Goal: Check status: Check status

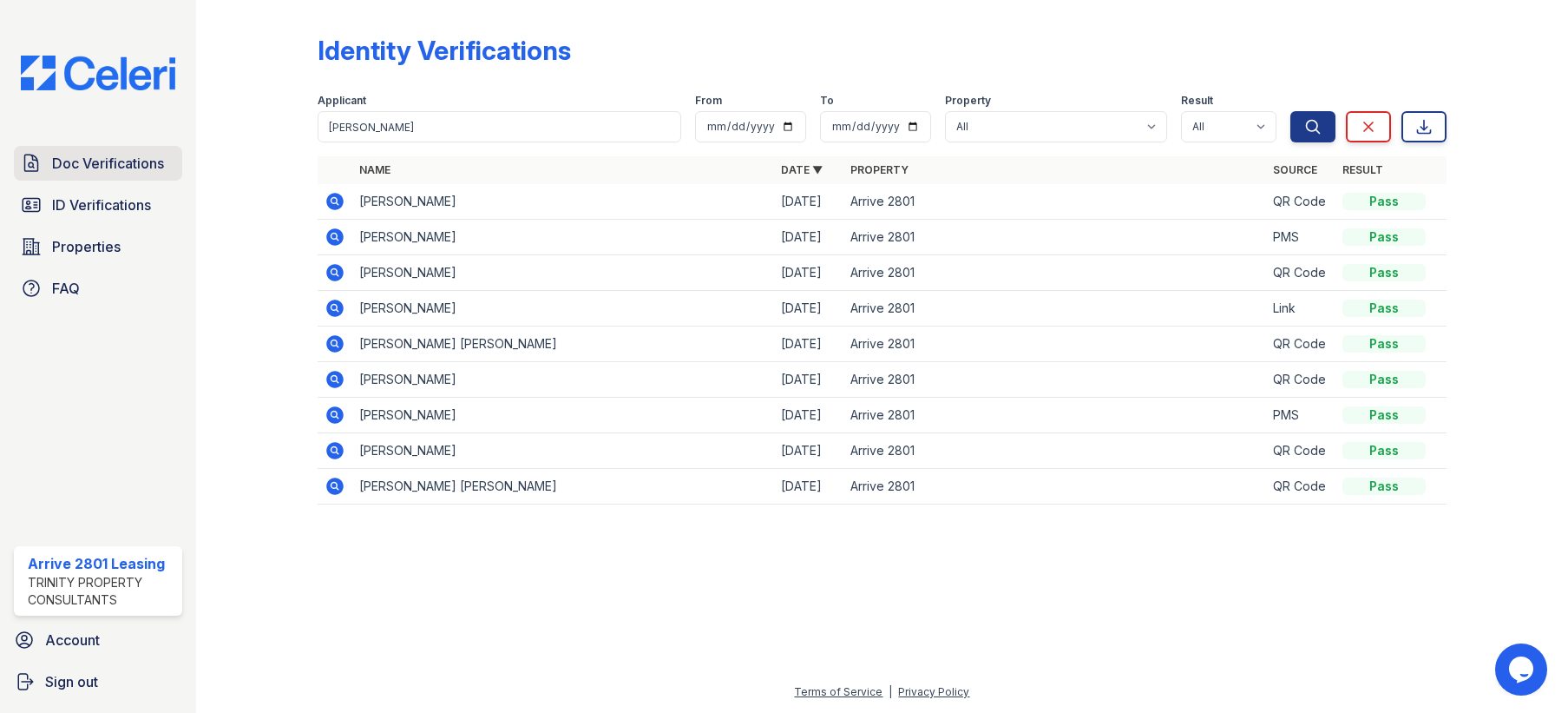
click at [106, 161] on span "Doc Verifications" at bounding box center [108, 163] width 112 height 20
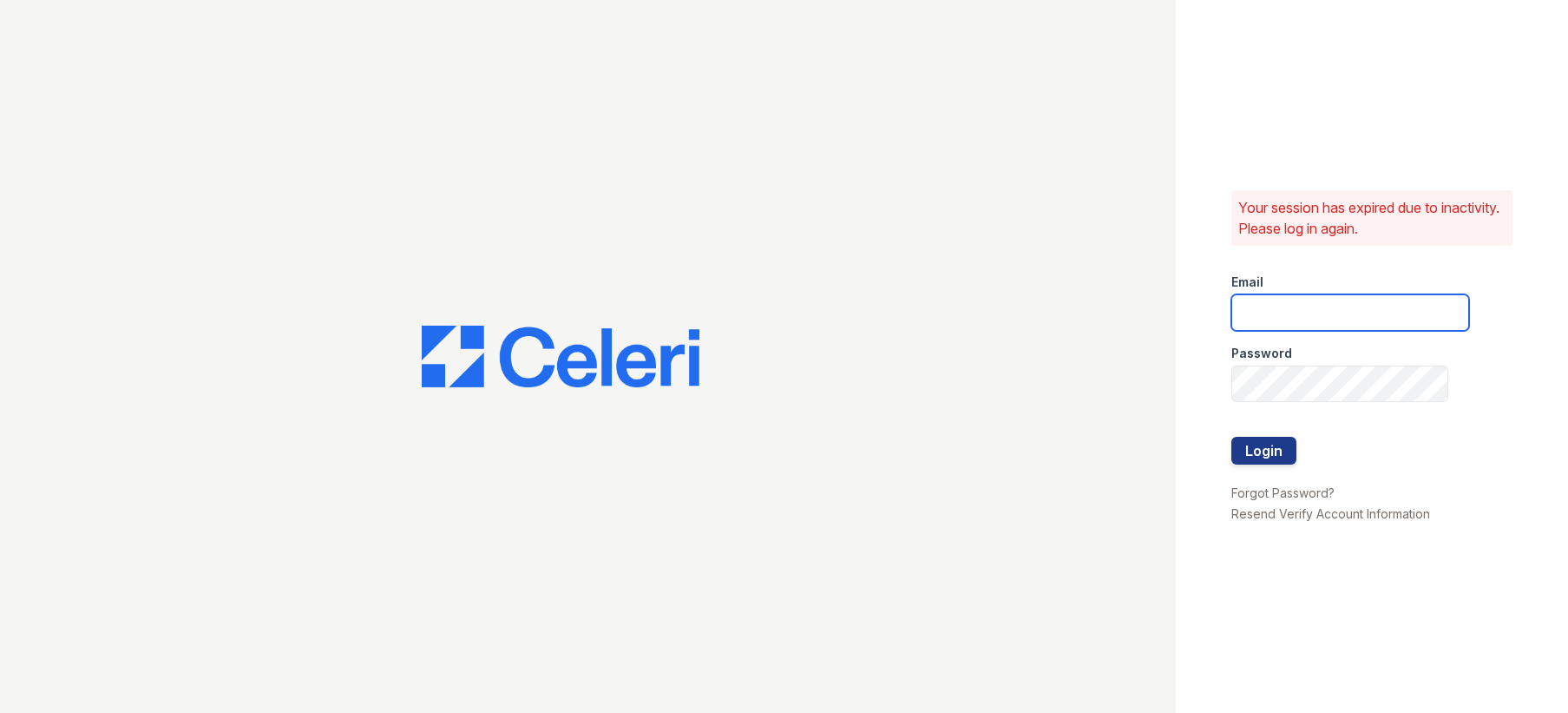
type input "arrive2801@trinity-pm.com"
click at [1260, 461] on button "Login" at bounding box center [1264, 450] width 65 height 28
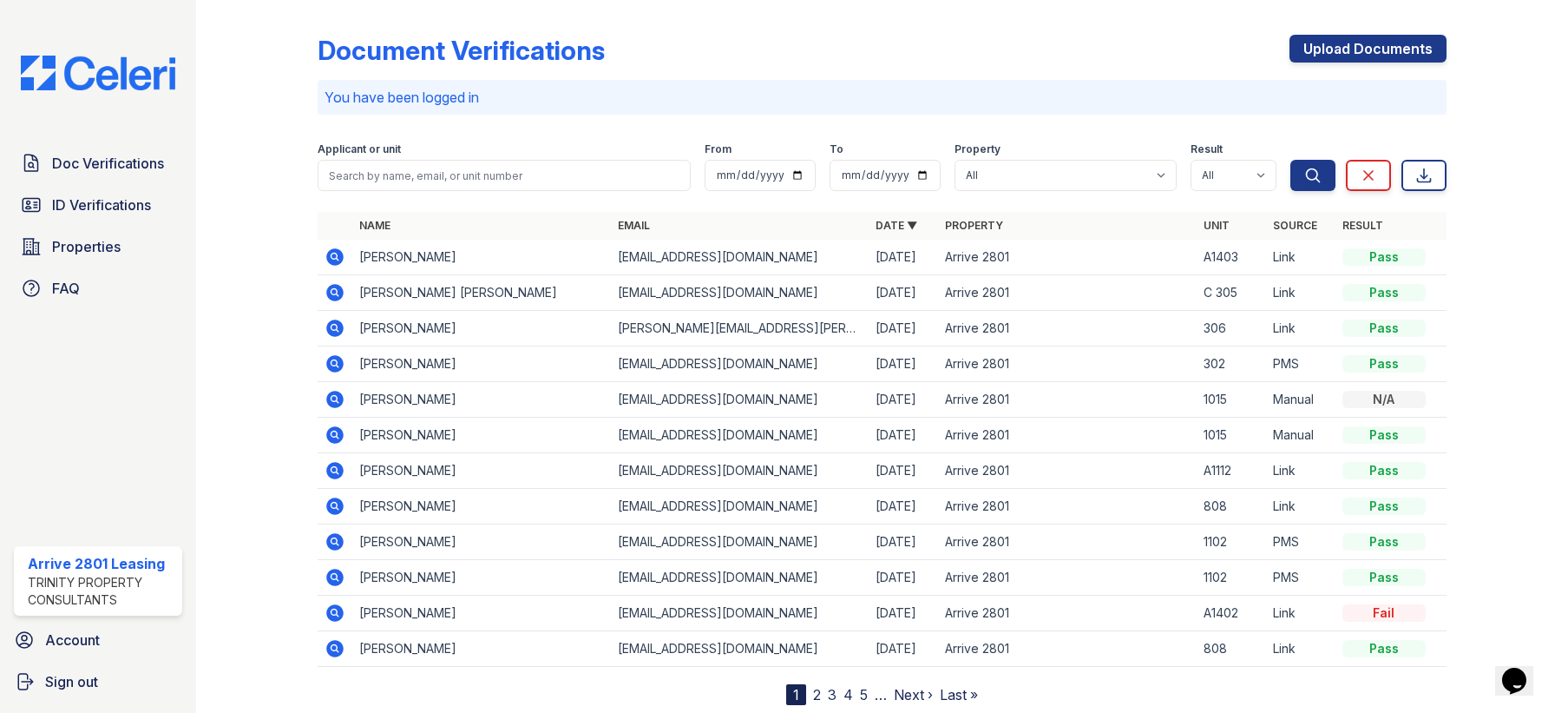
click at [329, 256] on icon at bounding box center [336, 256] width 18 height 18
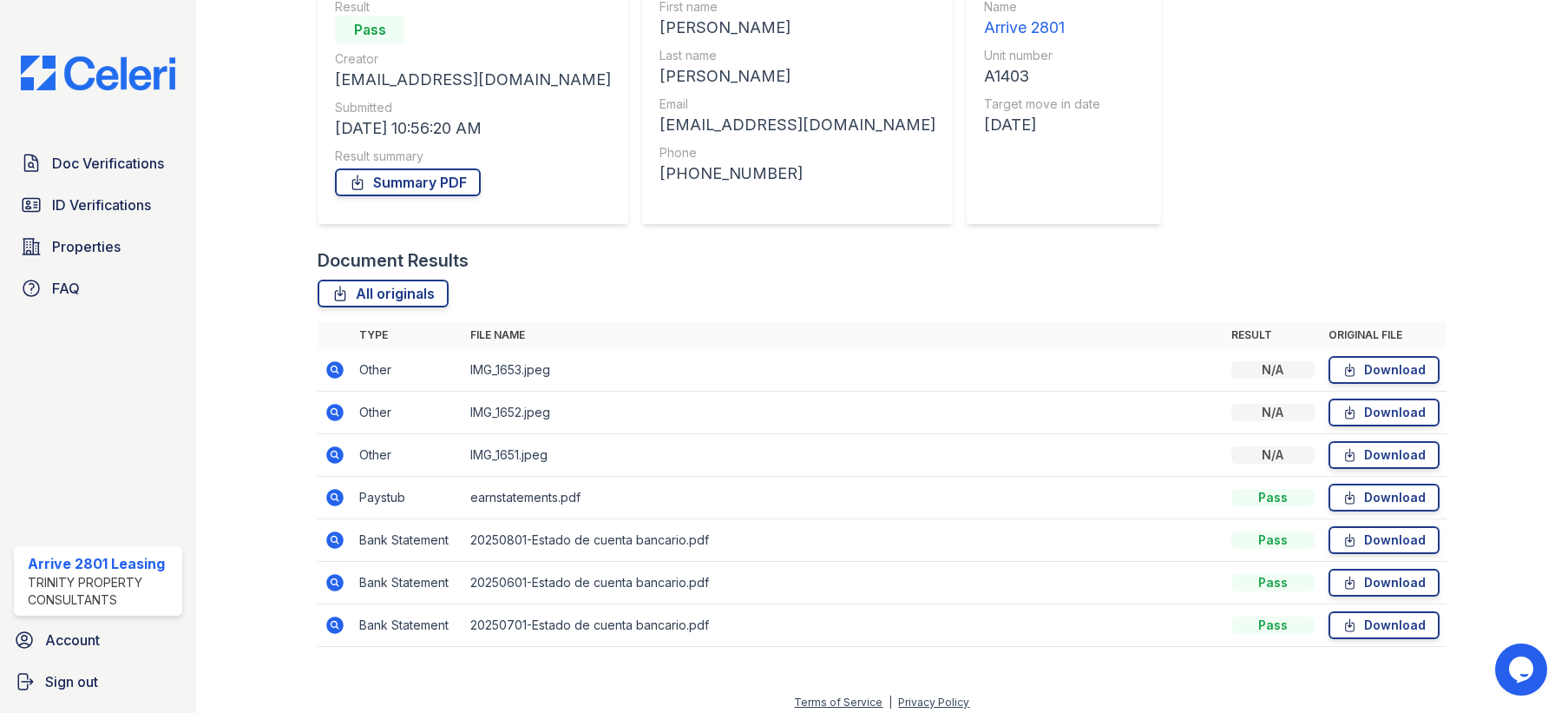
scroll to position [189, 0]
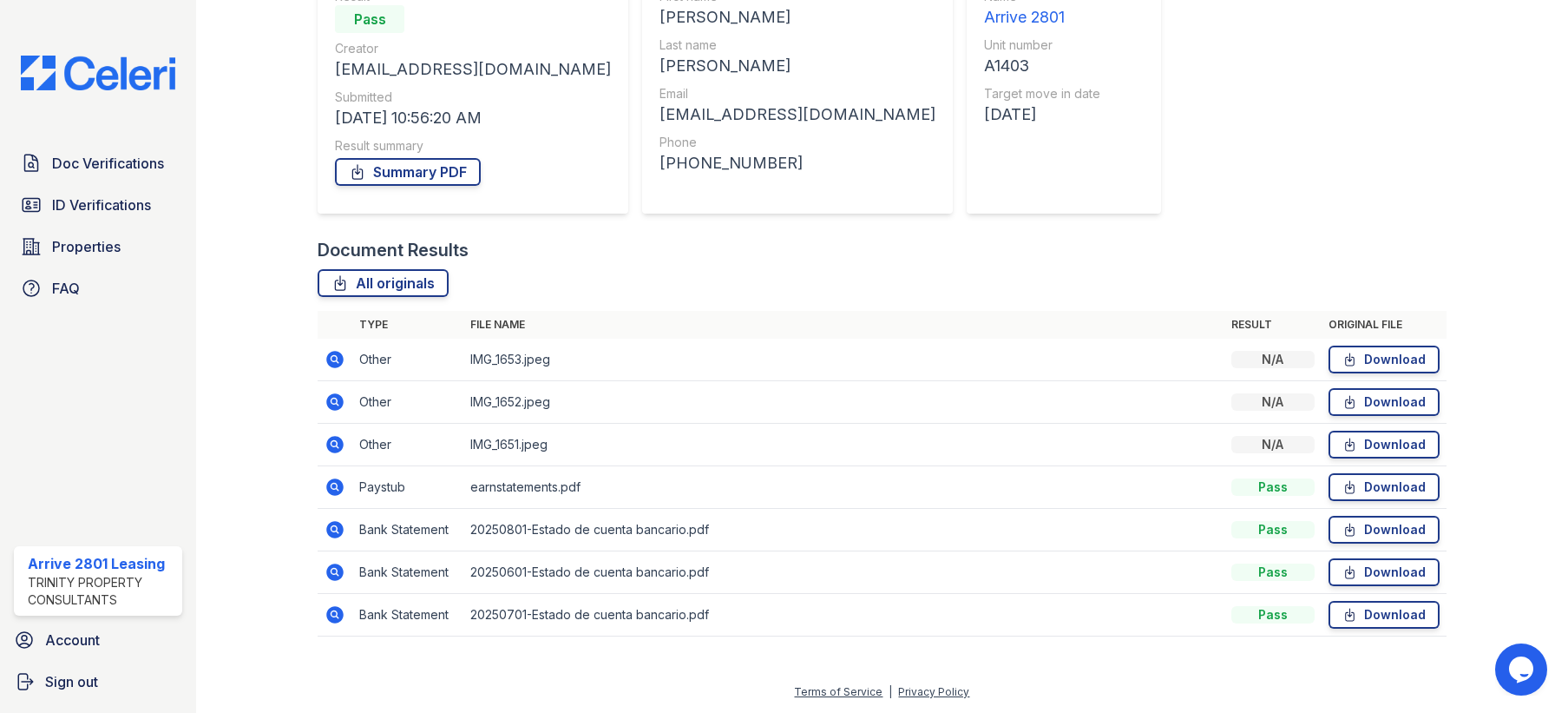
click at [333, 446] on icon at bounding box center [334, 443] width 5 height 5
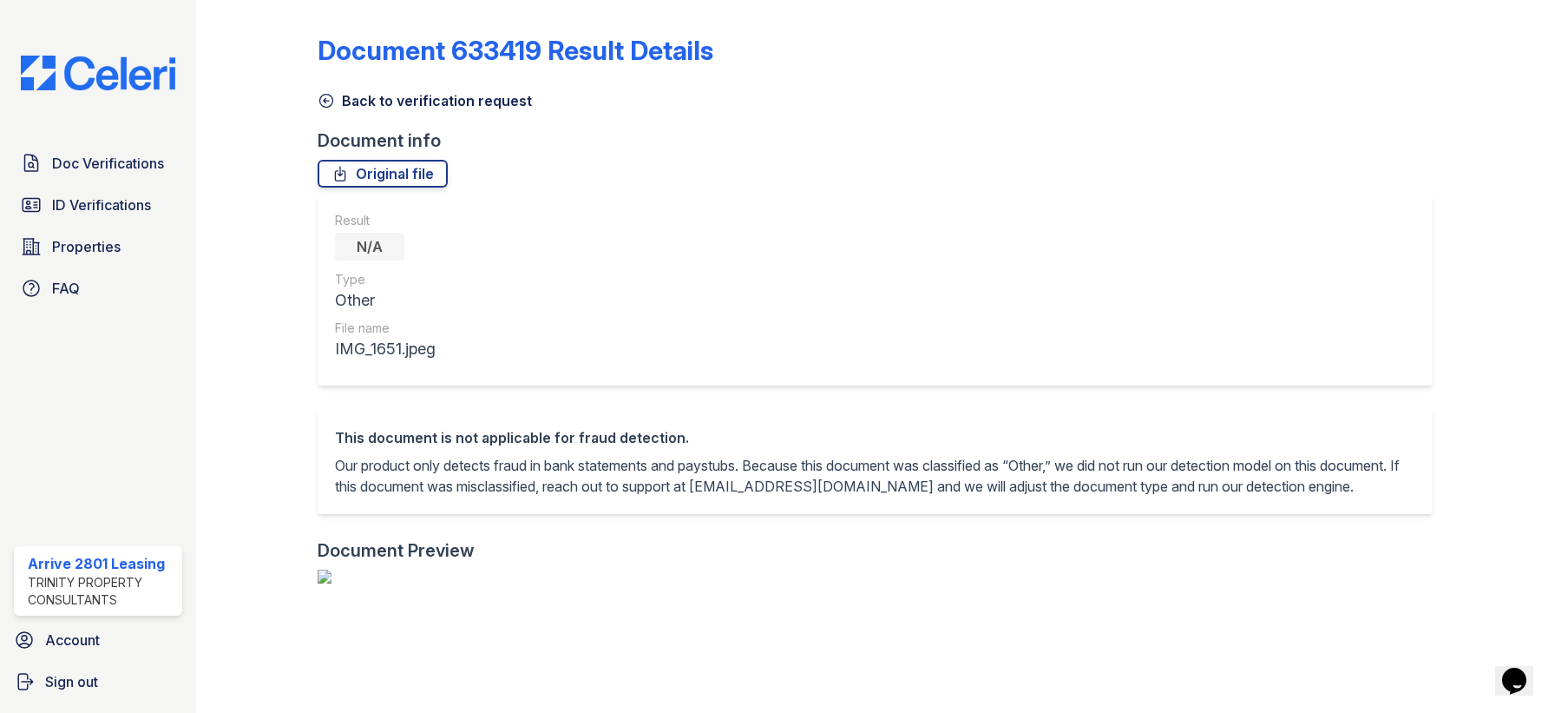
click at [384, 101] on link "Back to verification request" at bounding box center [424, 100] width 214 height 20
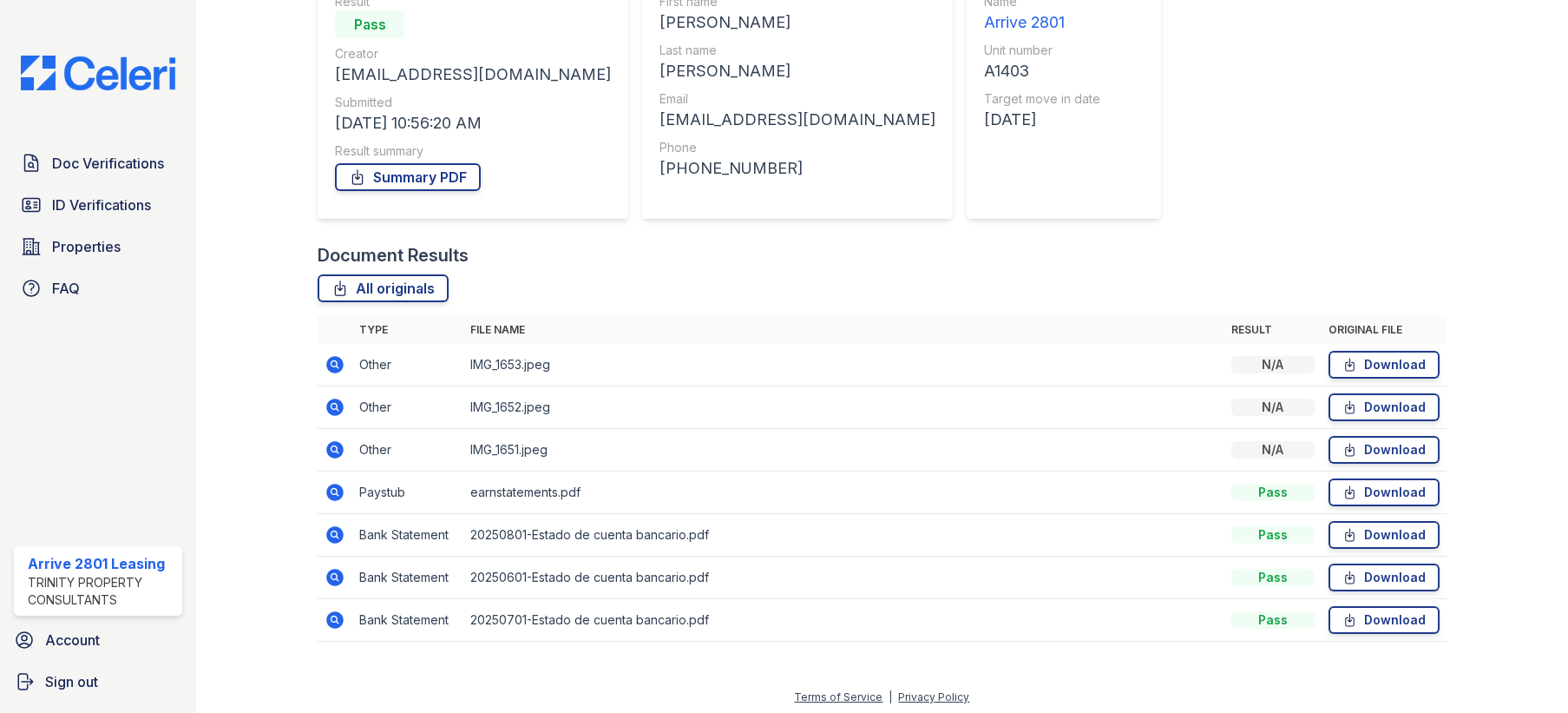
scroll to position [189, 0]
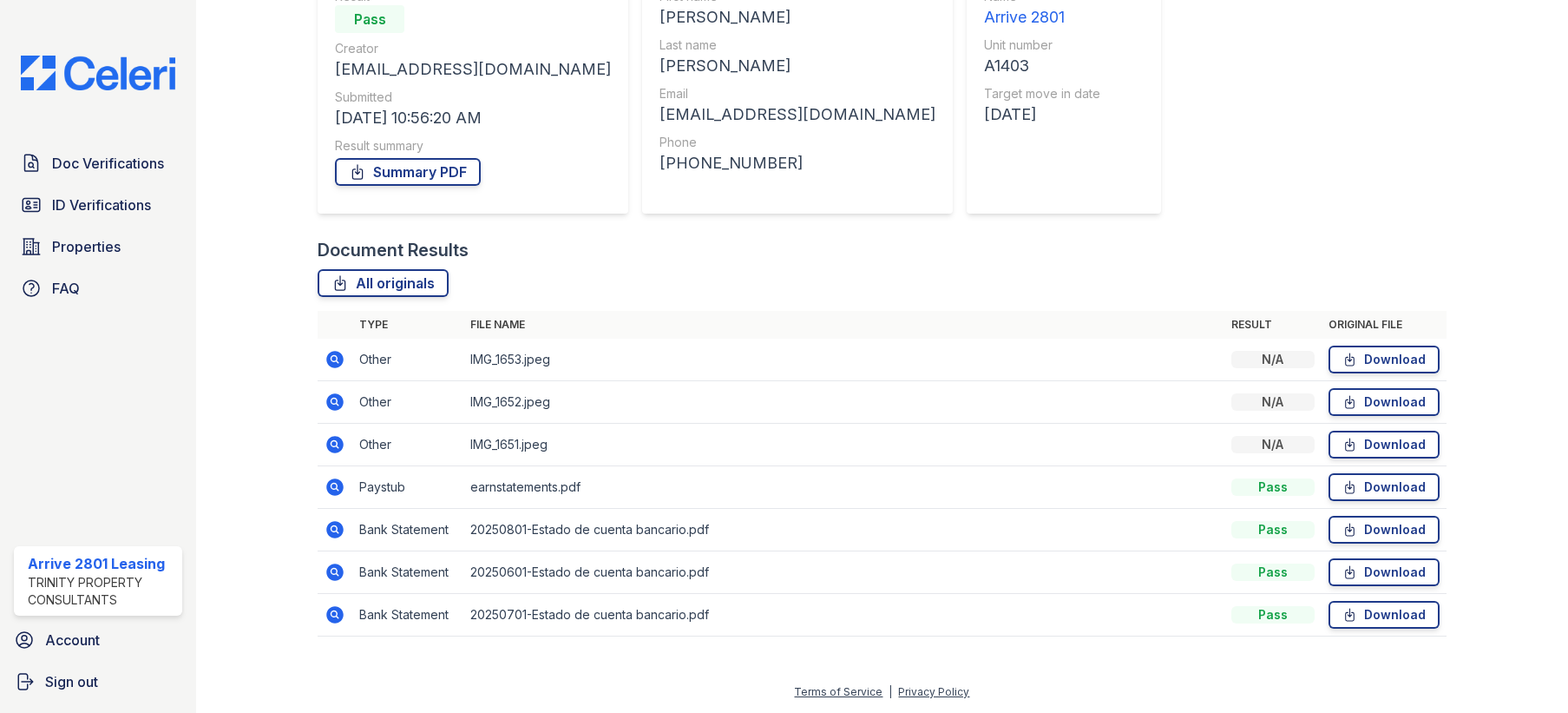
click at [328, 613] on icon at bounding box center [336, 615] width 18 height 18
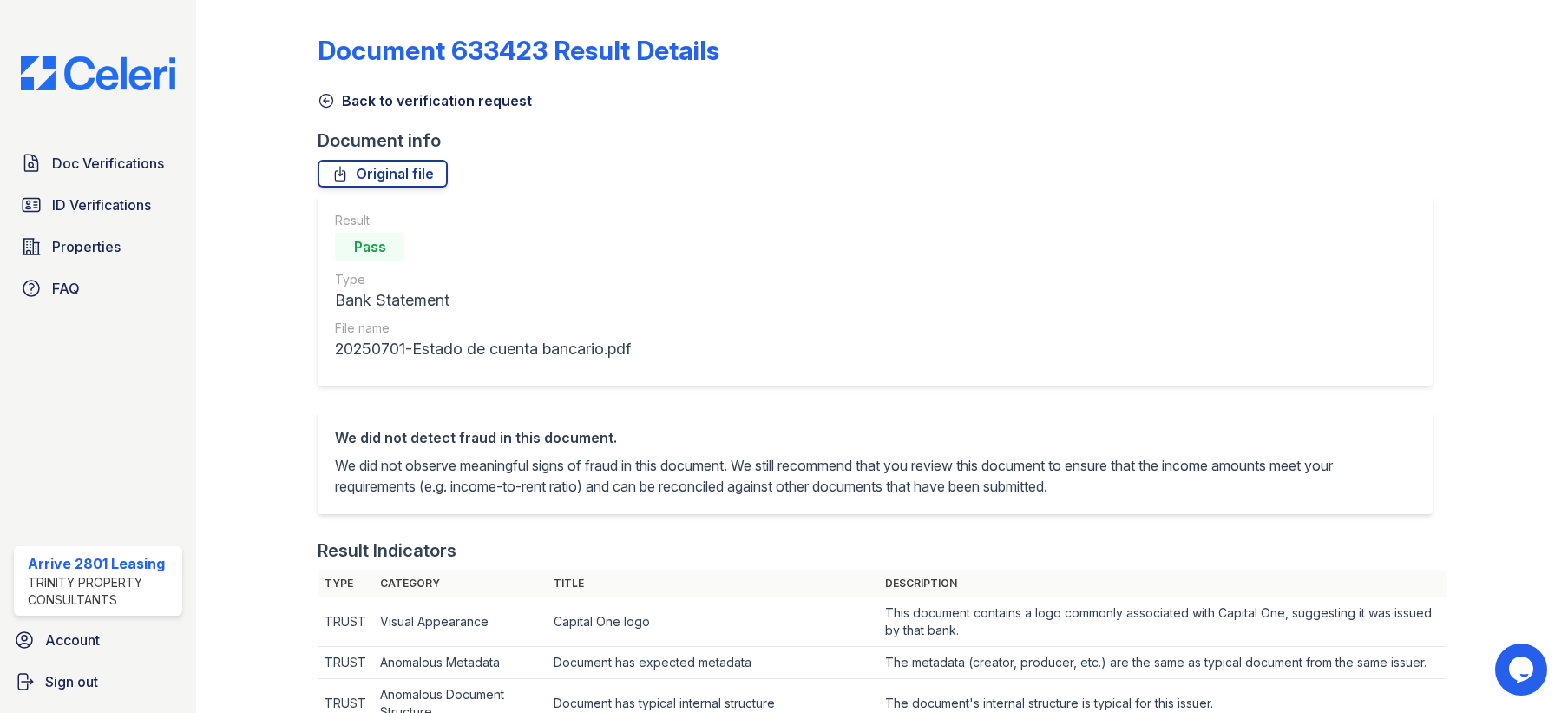
click at [347, 100] on link "Back to verification request" at bounding box center [424, 100] width 214 height 20
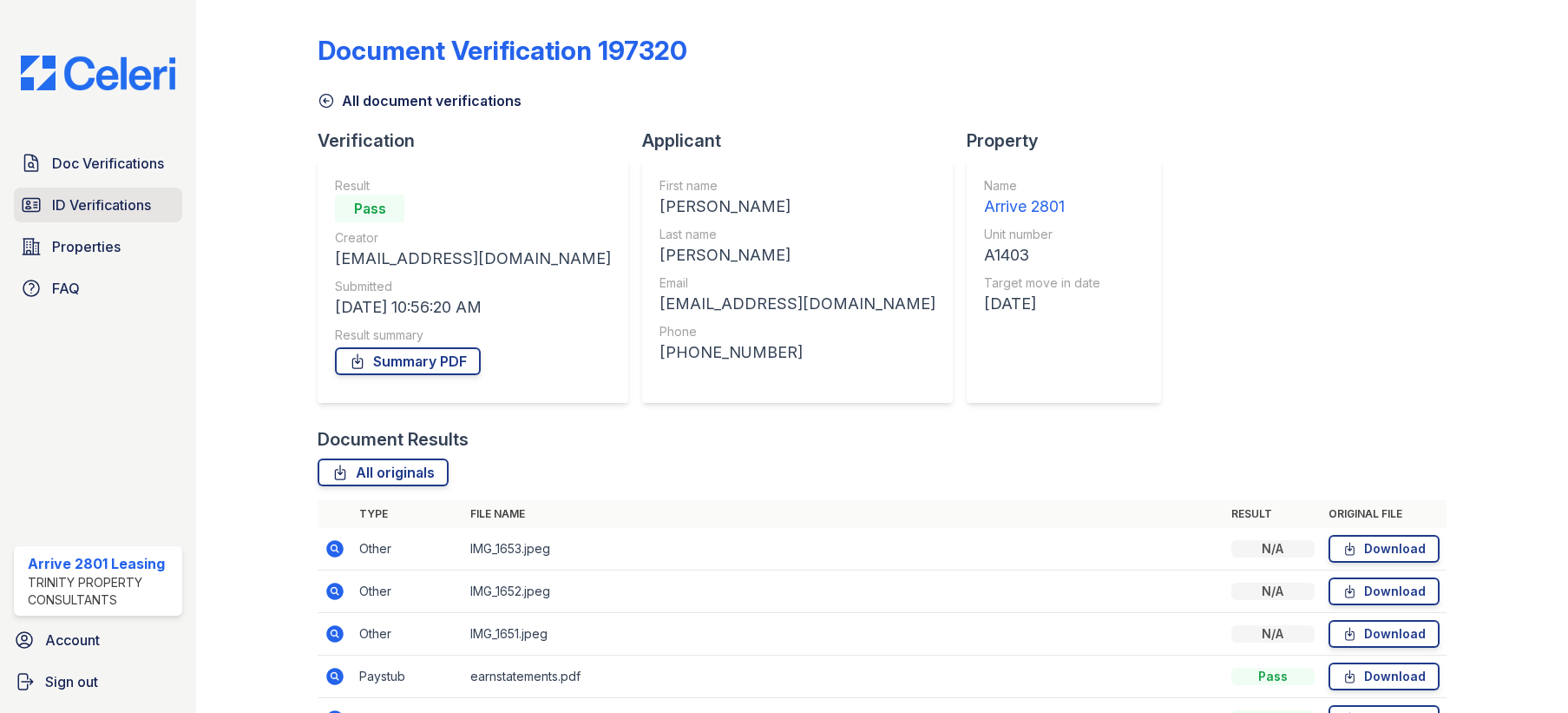
click at [113, 207] on span "ID Verifications" at bounding box center [101, 204] width 99 height 20
